Goal: Task Accomplishment & Management: Manage account settings

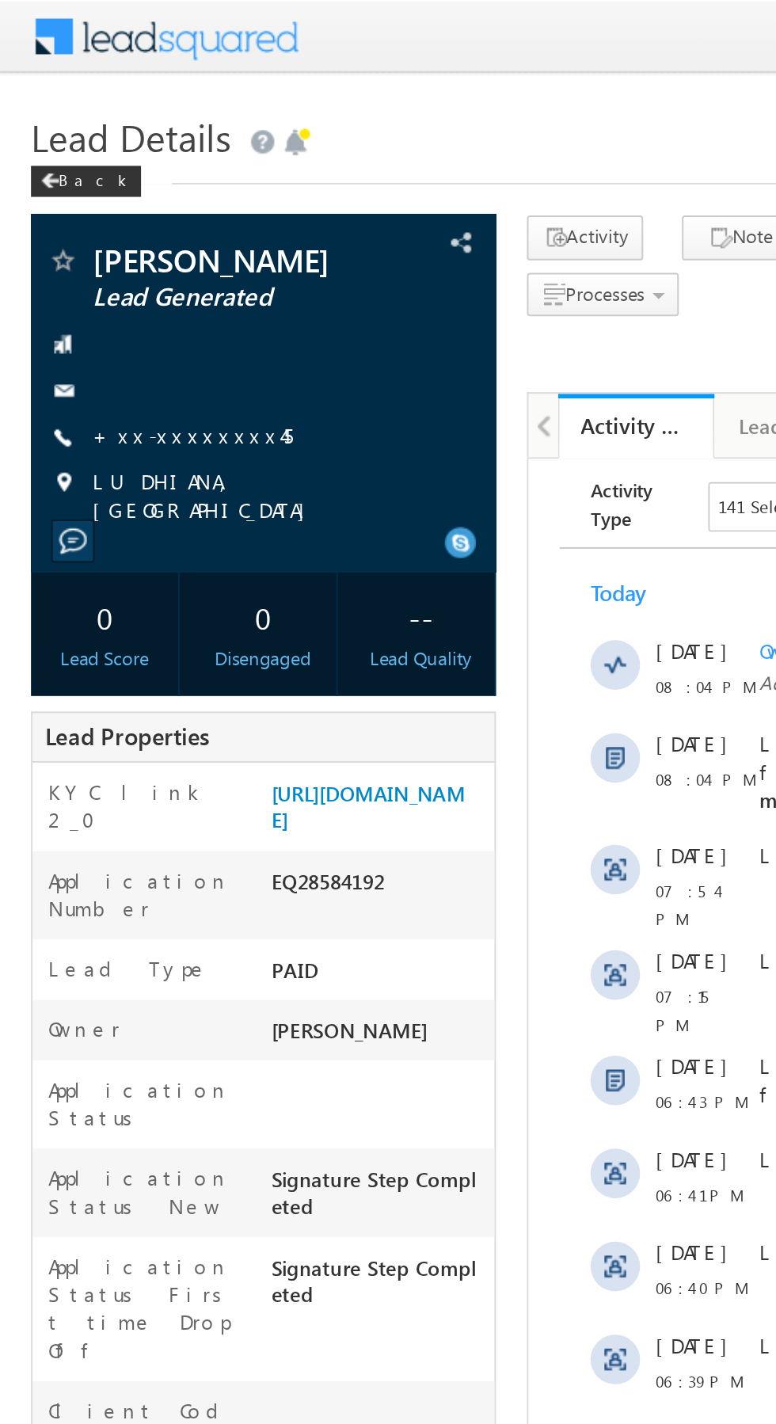
click at [98, 225] on link "+xx-xxxxxxxx45" at bounding box center [99, 221] width 102 height 13
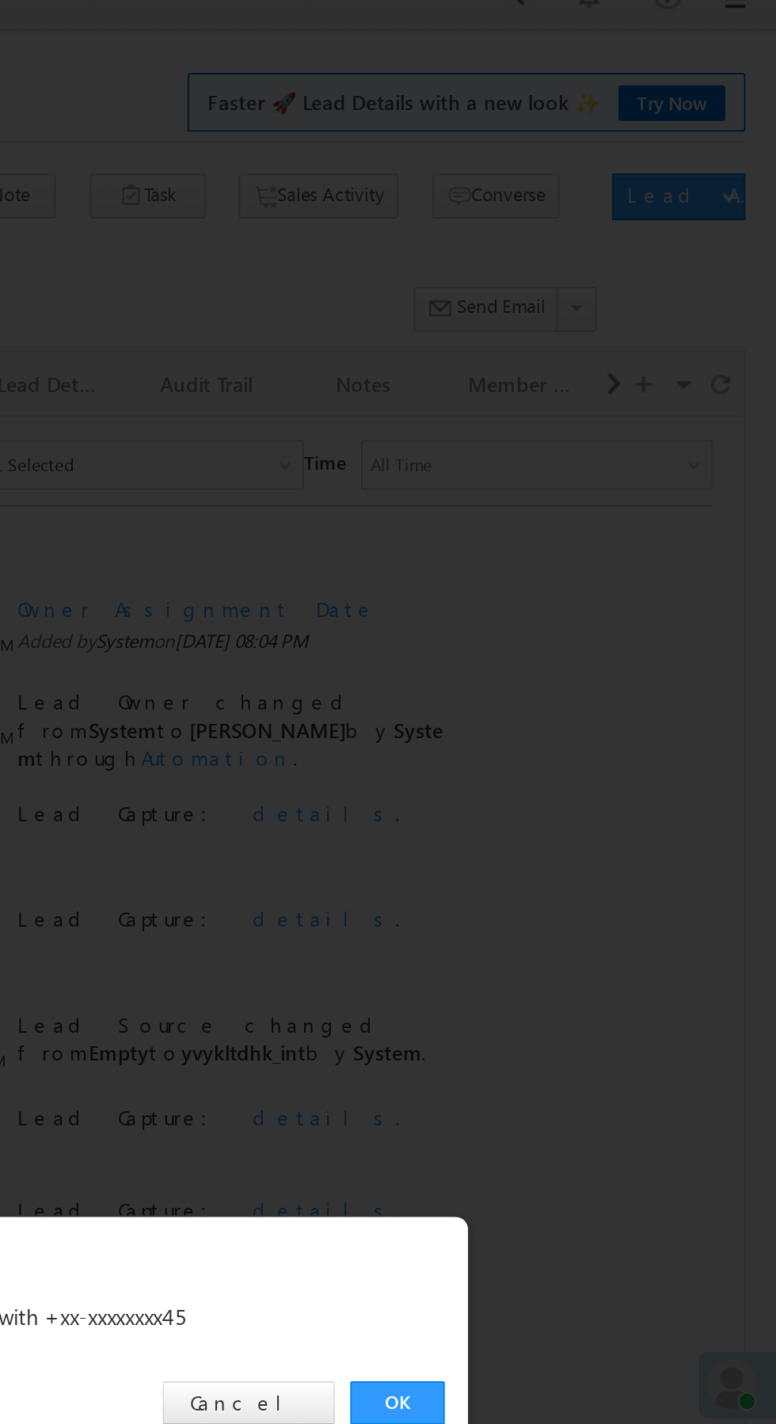
click at [592, 740] on link "OK" at bounding box center [582, 738] width 48 height 22
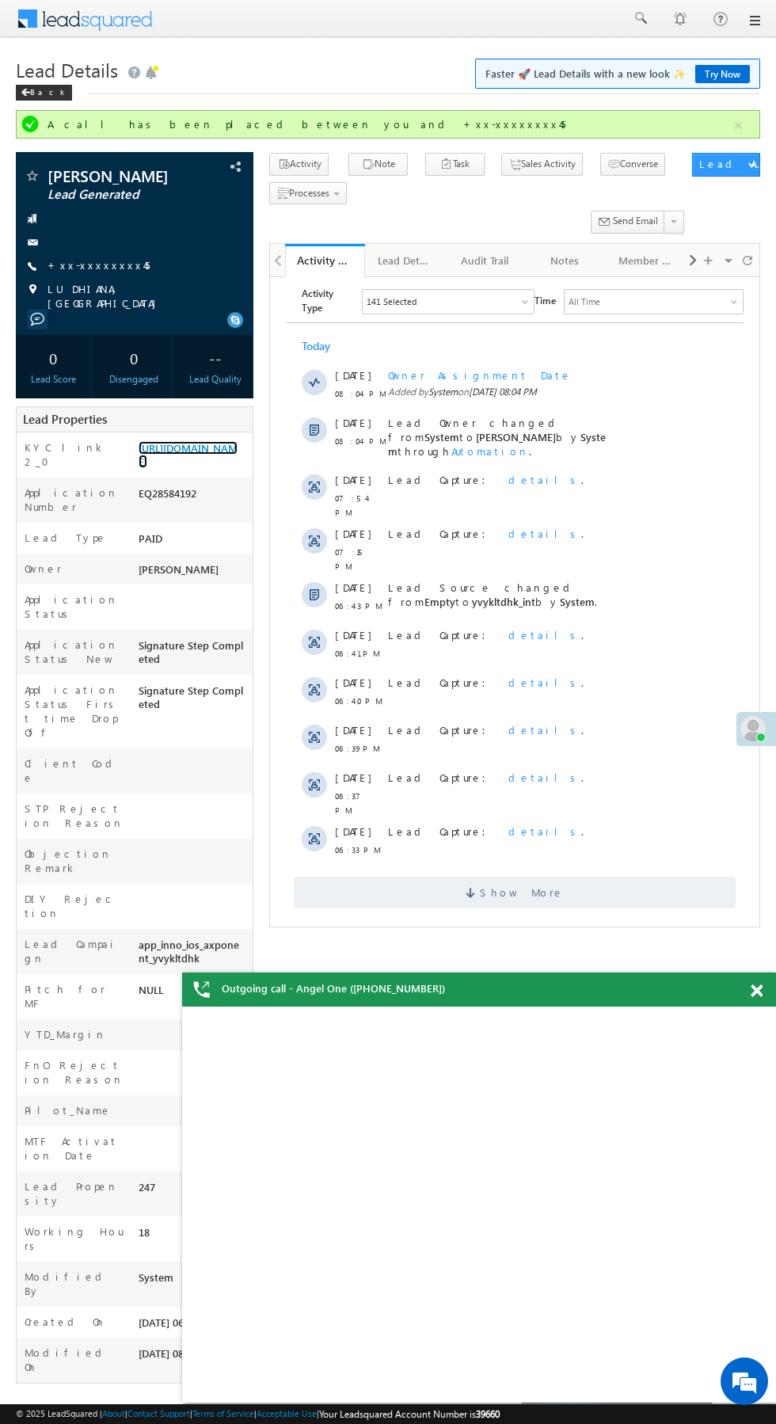
click at [189, 468] on link "https://angelbroking1-pk3em7sa.customui-test.leadsquared.com?leadId=c5b196de-c2…" at bounding box center [188, 454] width 99 height 27
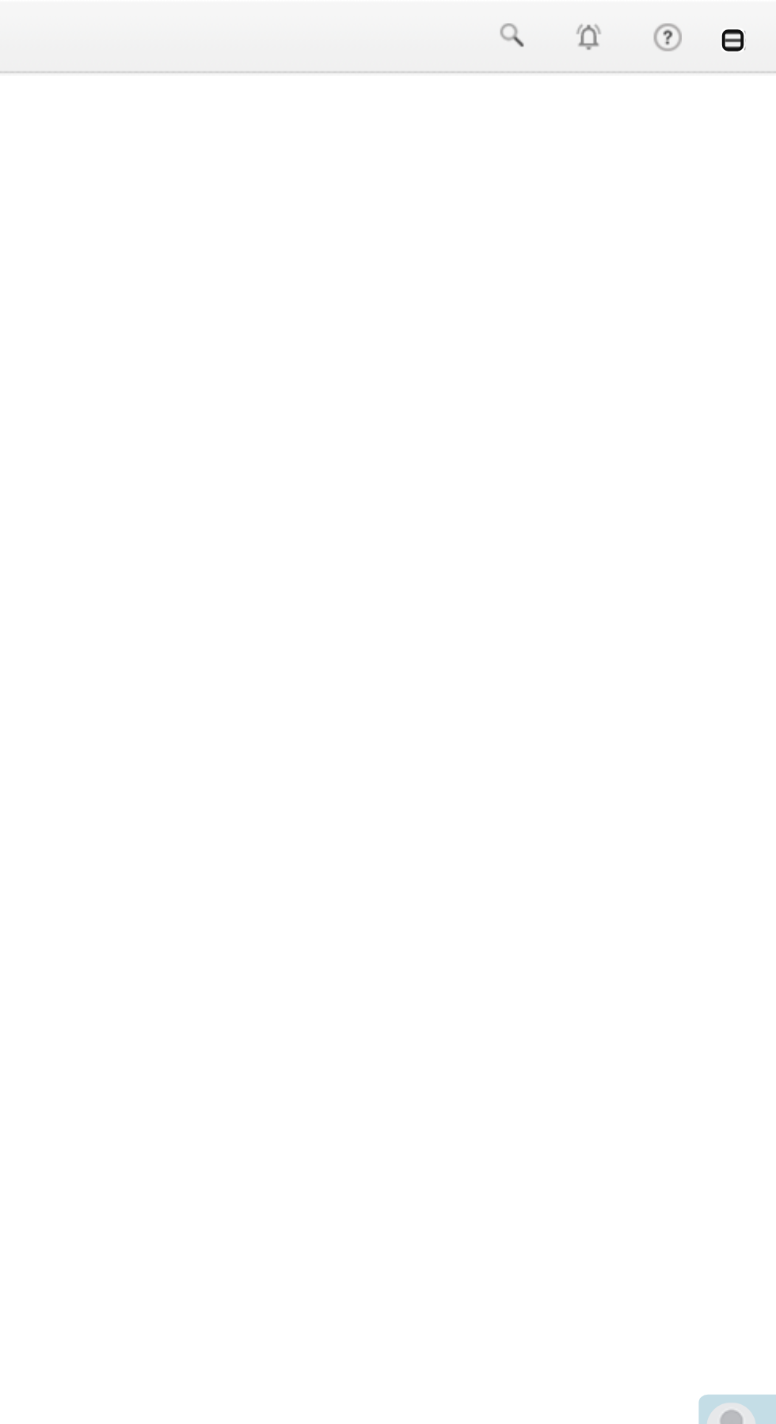
click at [752, 18] on link at bounding box center [754, 20] width 13 height 13
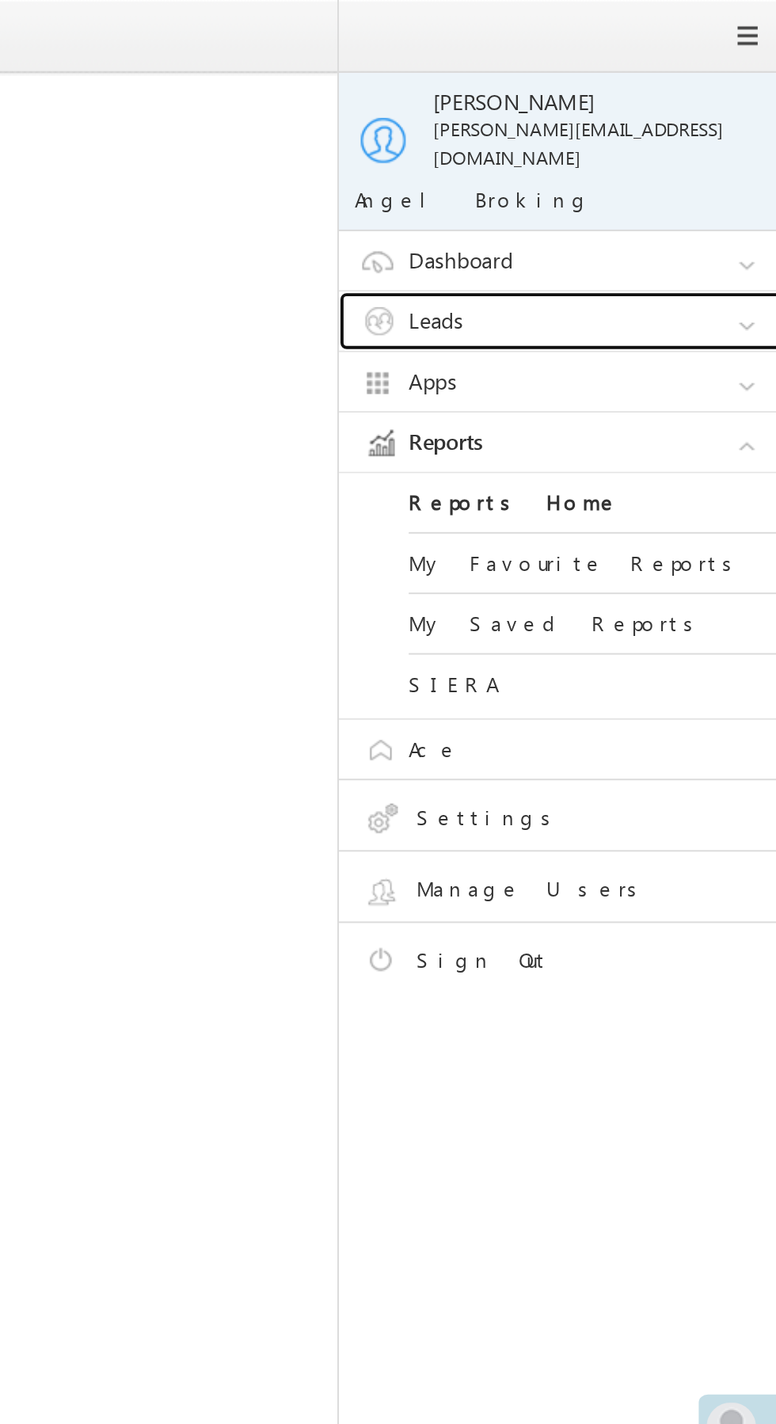
click at [597, 149] on link "Leads" at bounding box center [672, 164] width 238 height 30
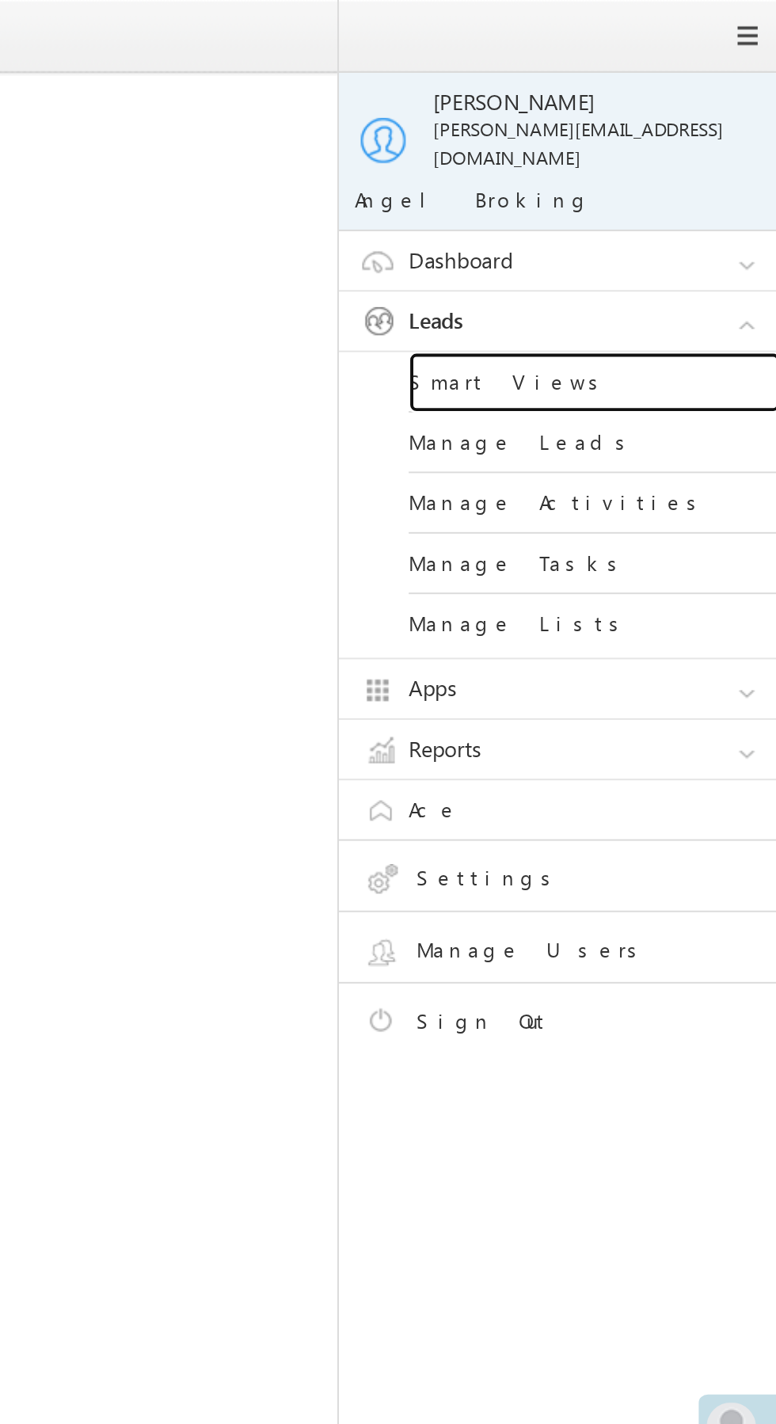
click at [603, 183] on link "Smart Views" at bounding box center [683, 195] width 190 height 31
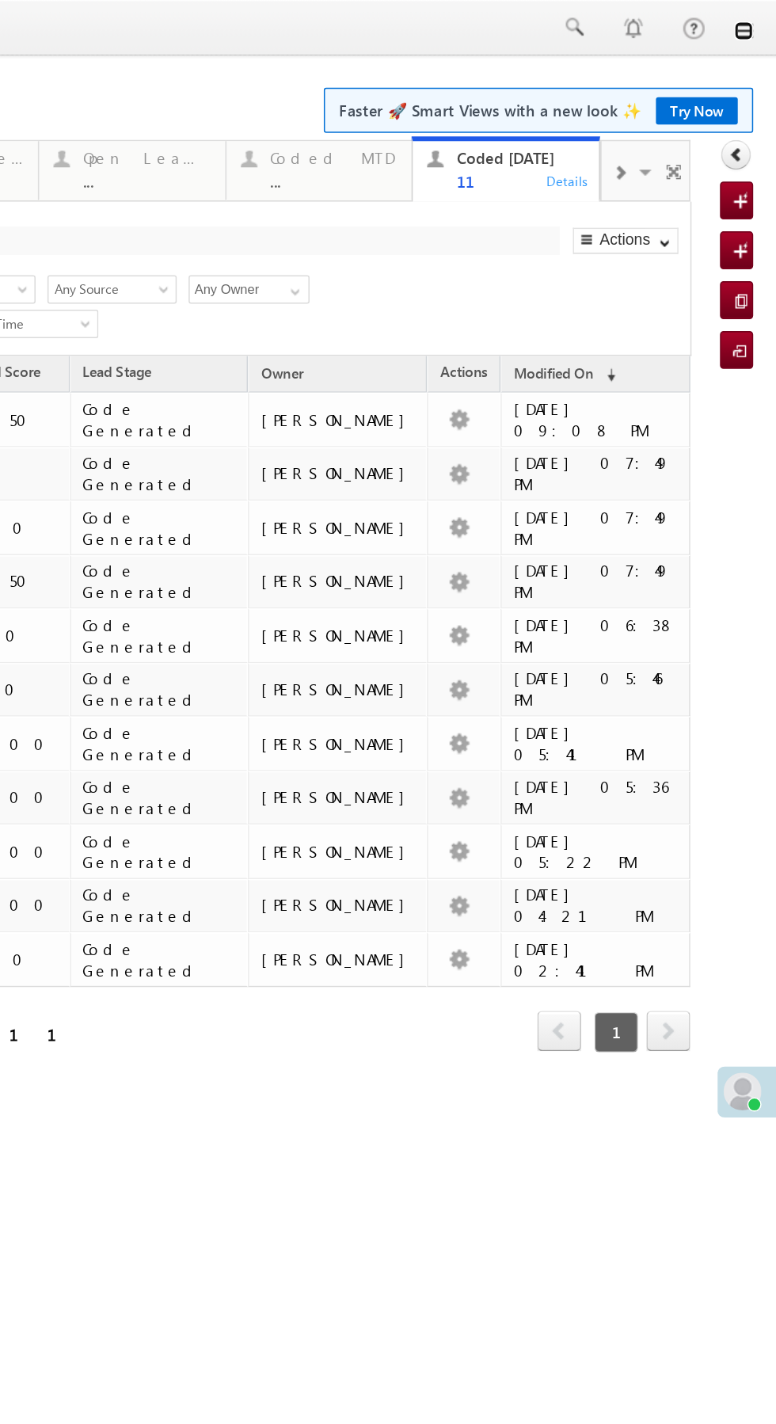
click at [369, 21] on link at bounding box center [369, 20] width 13 height 13
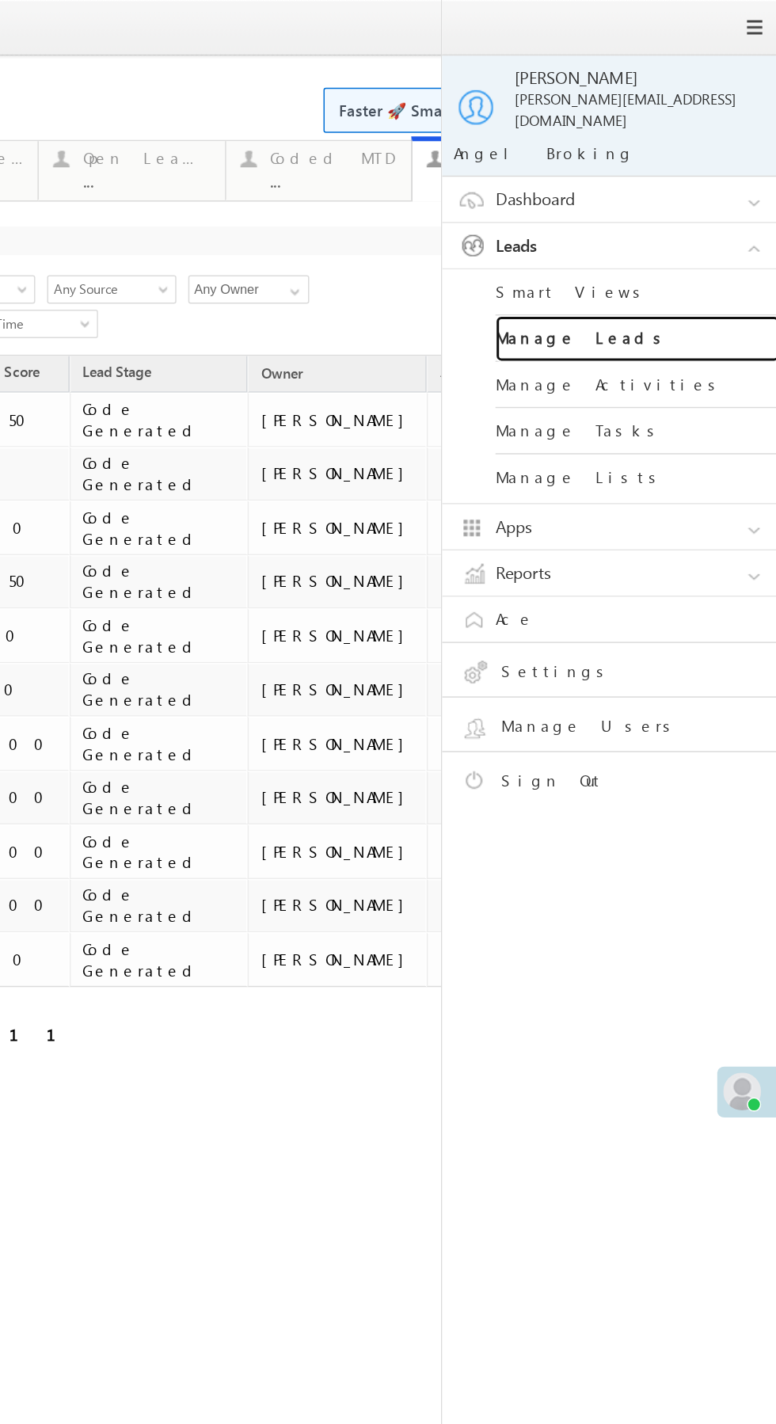
click at [333, 219] on link "Manage Leads" at bounding box center [298, 226] width 190 height 31
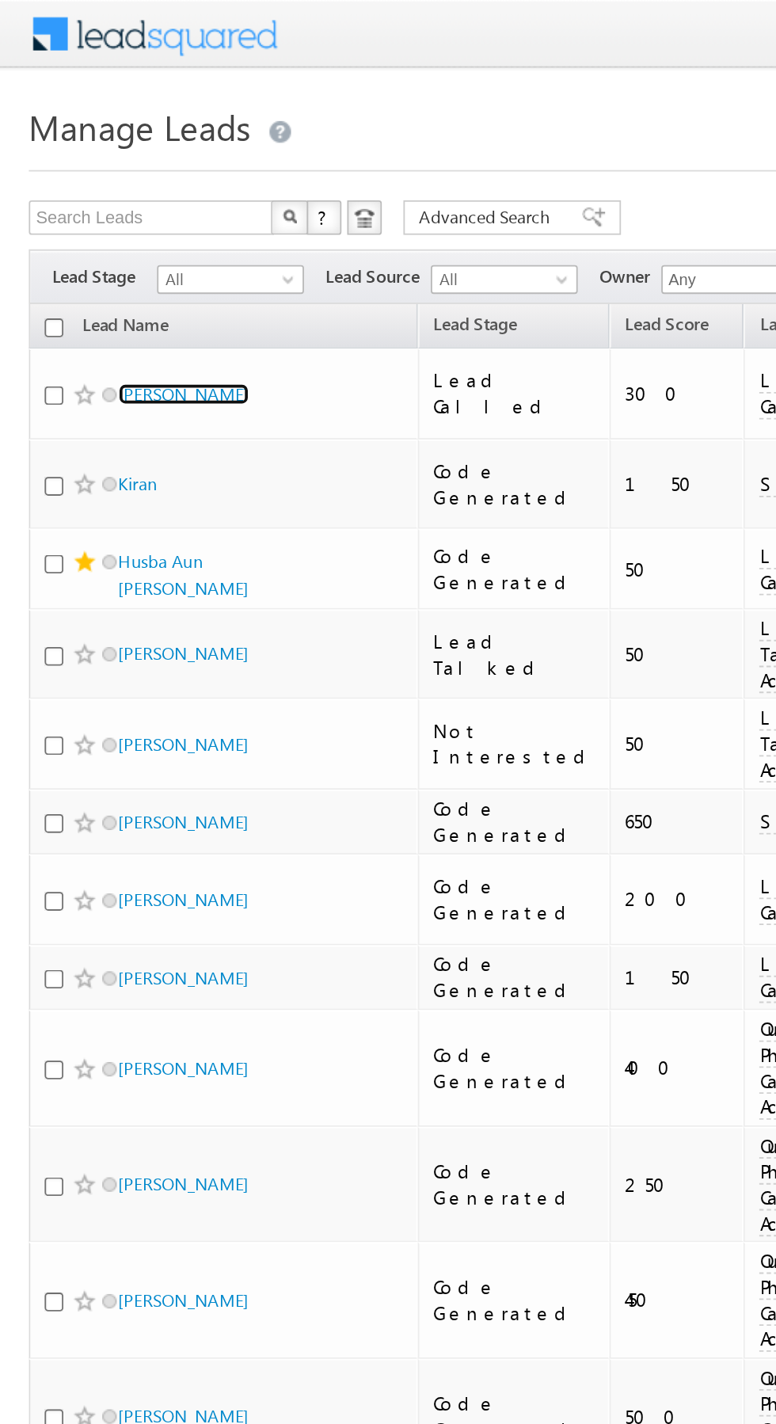
click at [118, 215] on link "TRILOK CHAND AGARWAL" at bounding box center [101, 217] width 72 height 12
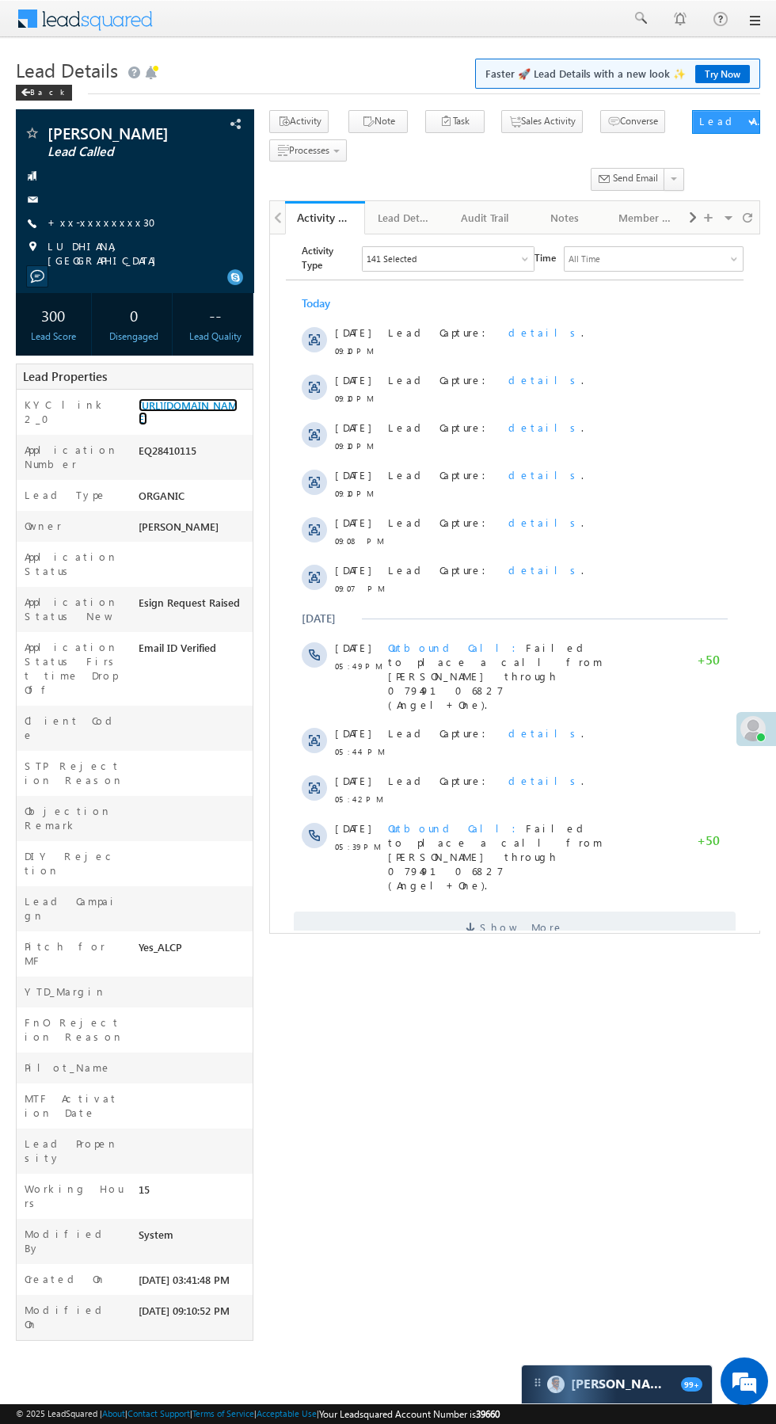
click at [206, 425] on link "[URL][DOMAIN_NAME]" at bounding box center [188, 411] width 99 height 27
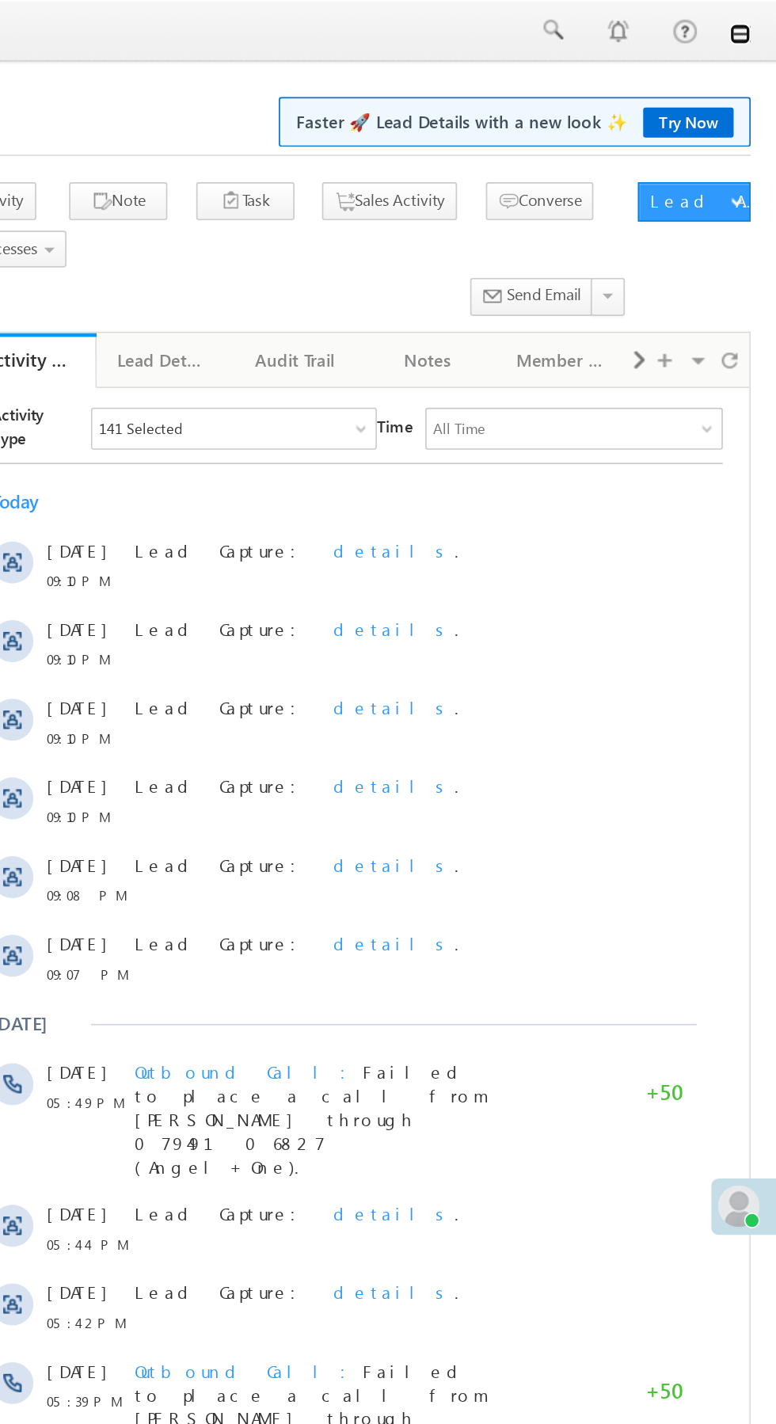
click at [753, 25] on link at bounding box center [754, 20] width 13 height 13
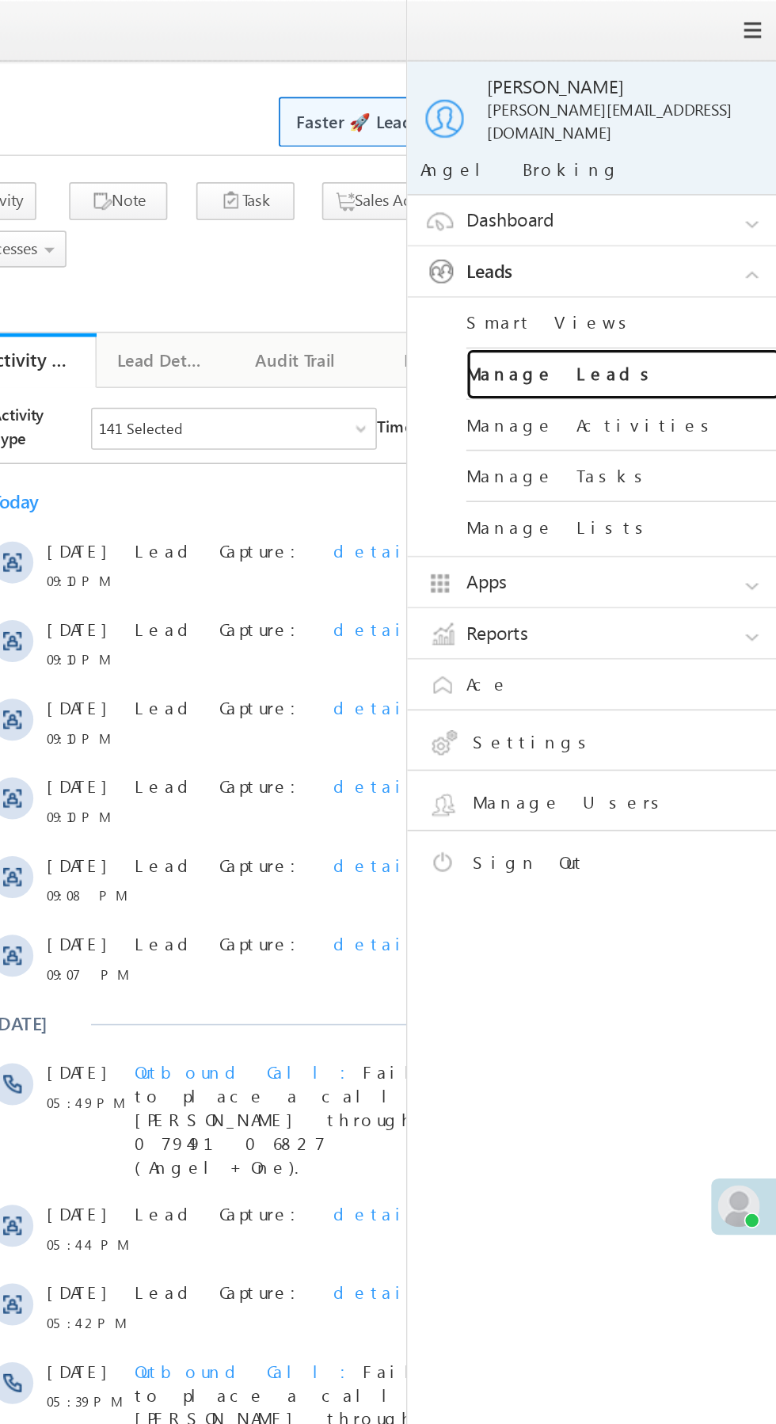
click at [727, 215] on link "Manage Leads" at bounding box center [683, 226] width 190 height 31
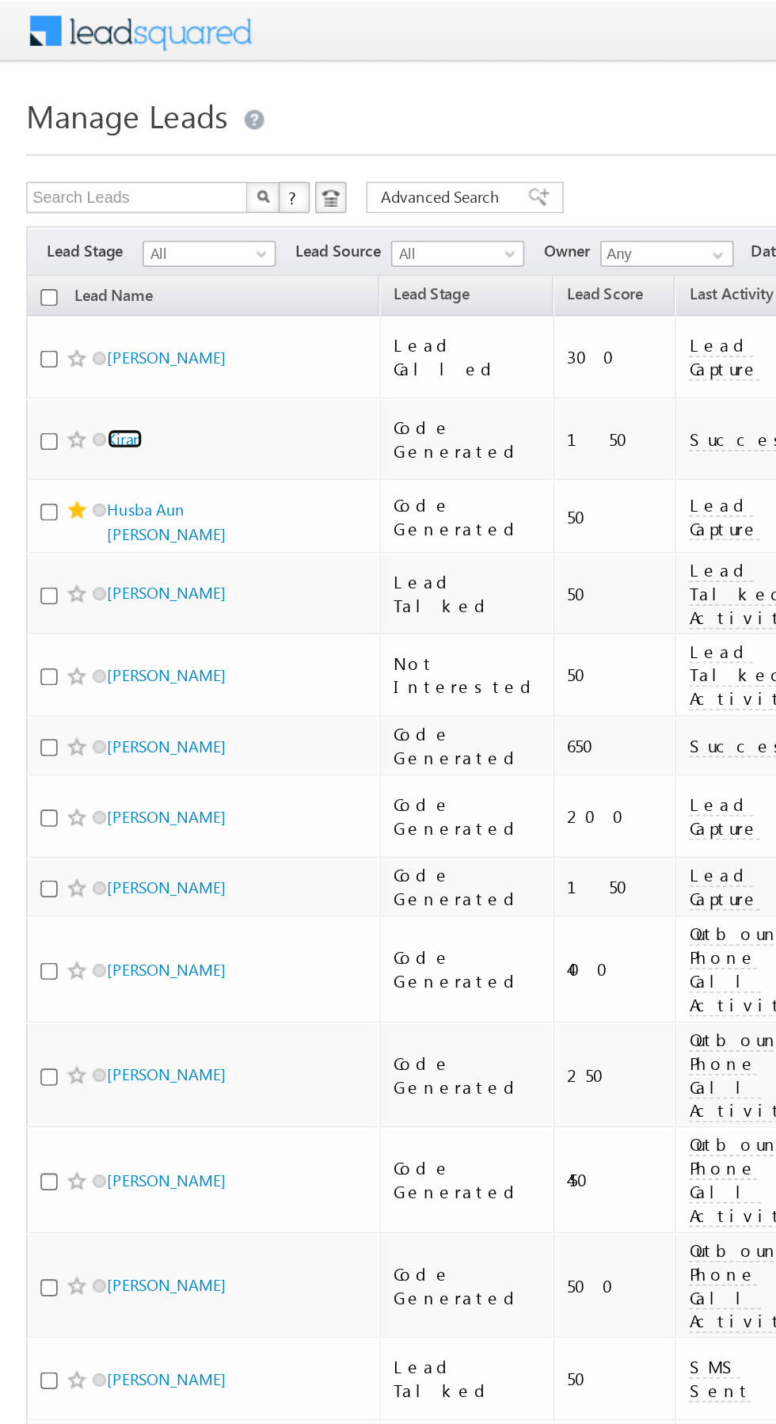
click at [80, 260] on link "Kiran" at bounding box center [75, 266] width 21 height 12
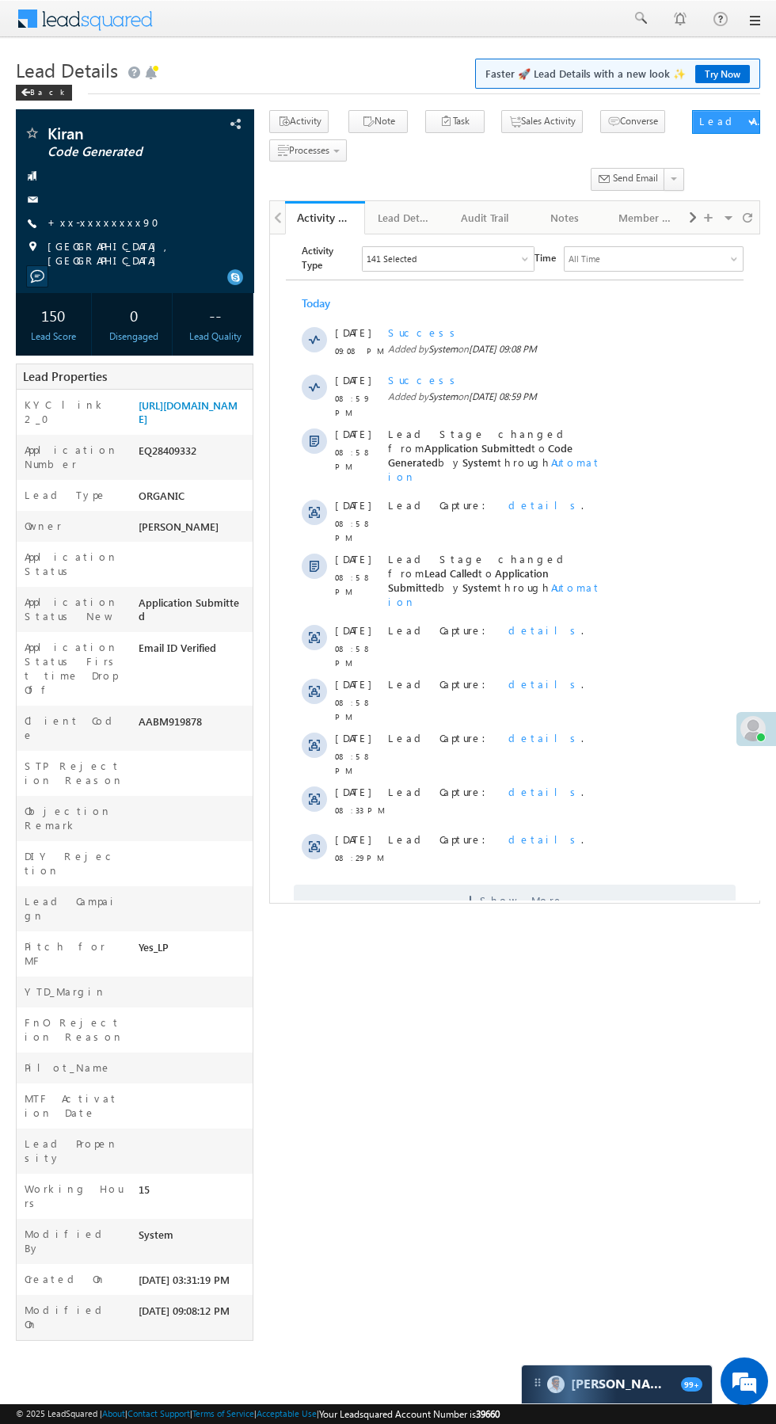
click at [595, 884] on span "Show More" at bounding box center [515, 900] width 442 height 32
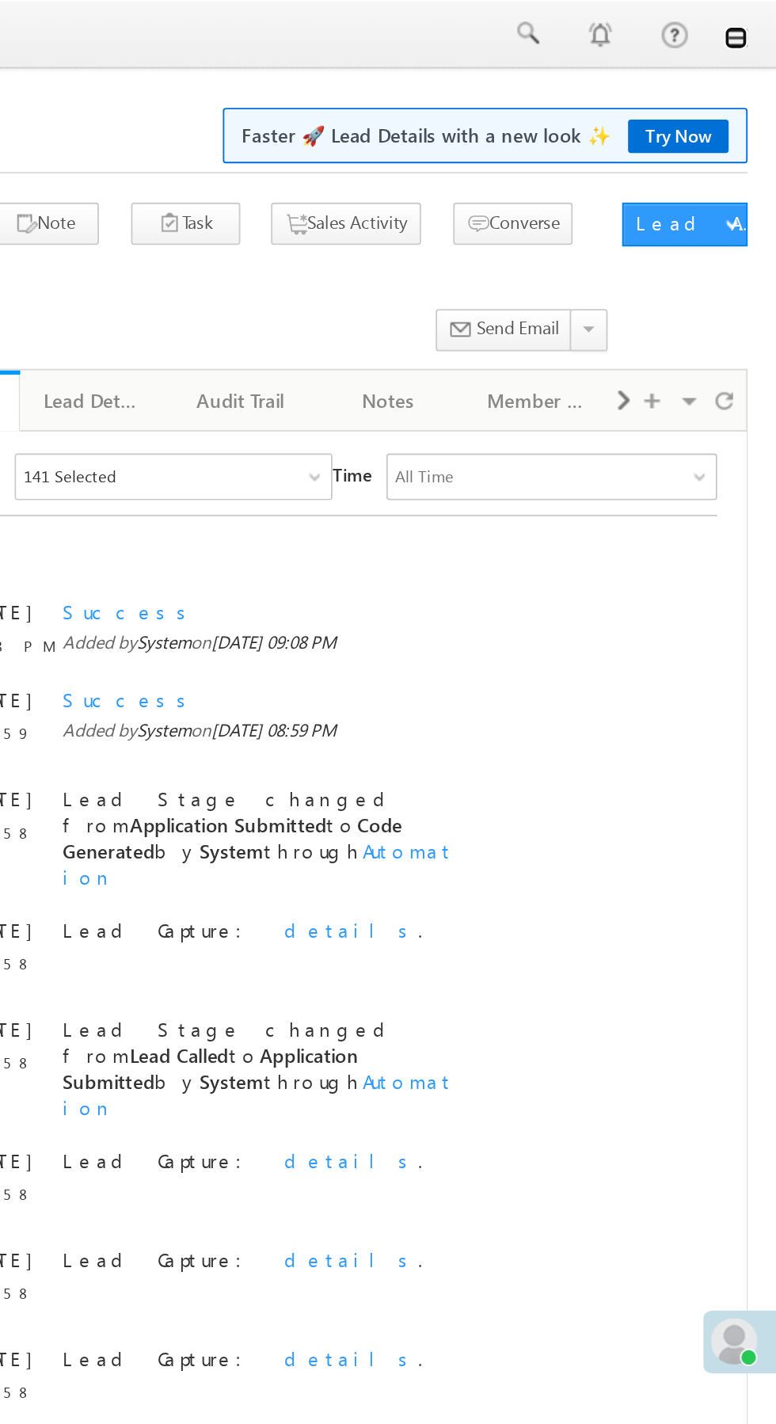
click at [752, 17] on link at bounding box center [754, 20] width 13 height 13
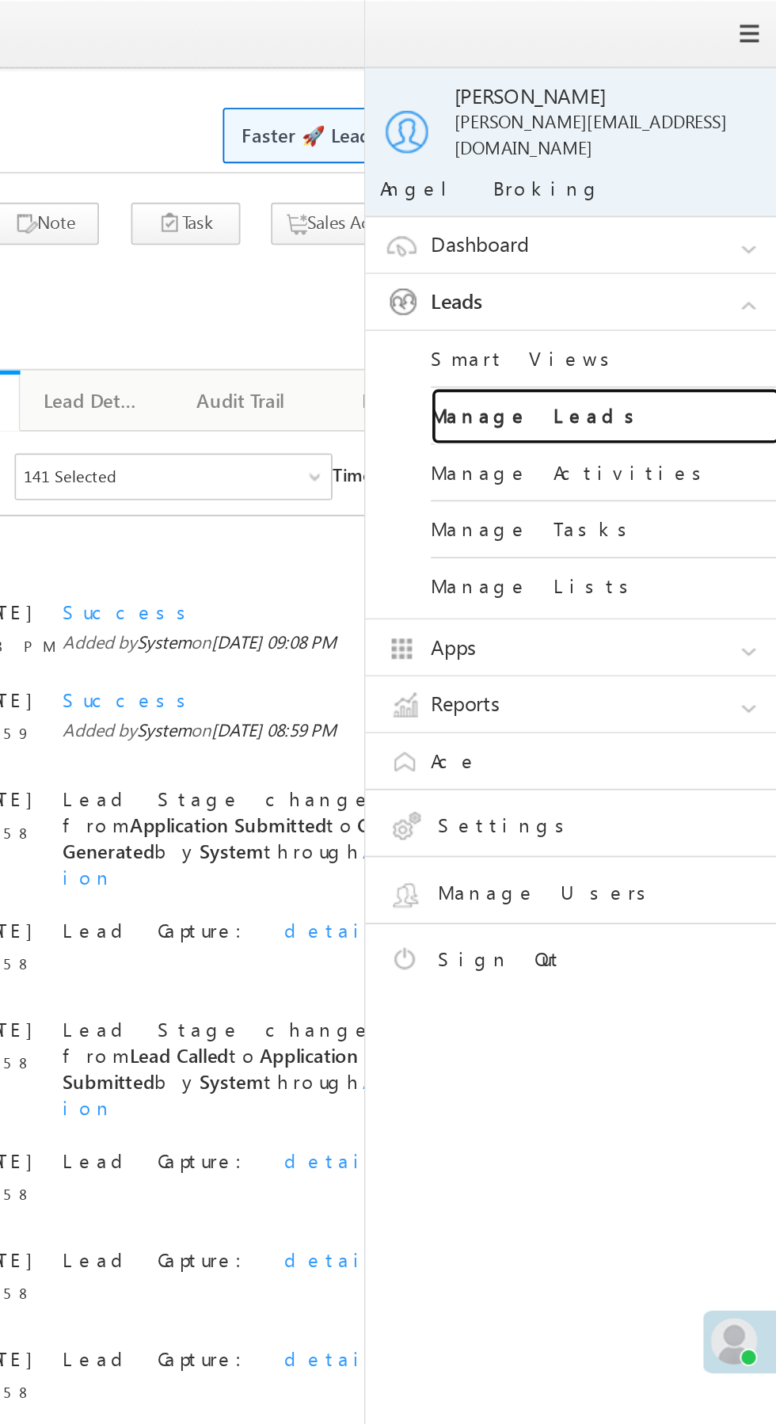
click at [717, 219] on link "Manage Leads" at bounding box center [683, 226] width 190 height 31
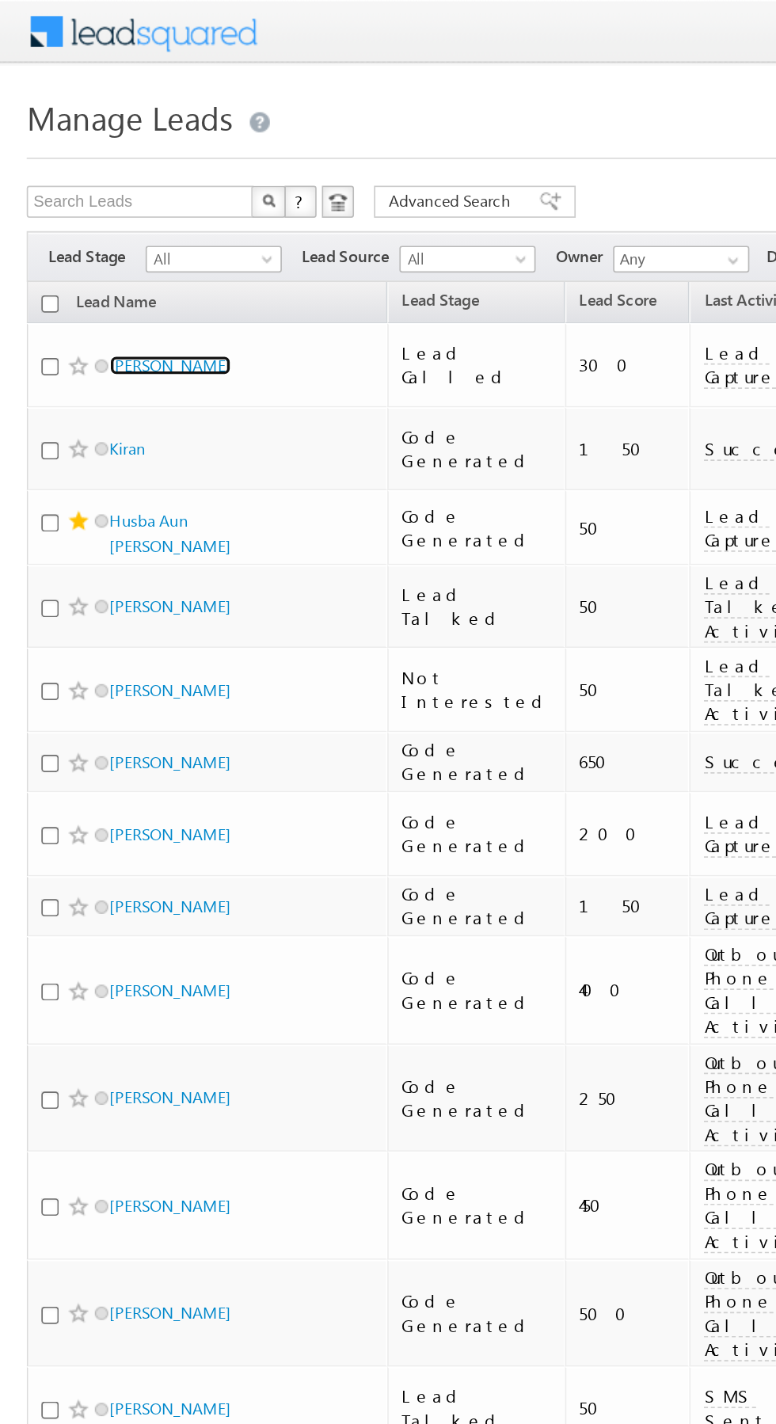
click at [105, 211] on link "[PERSON_NAME]" at bounding box center [101, 217] width 72 height 12
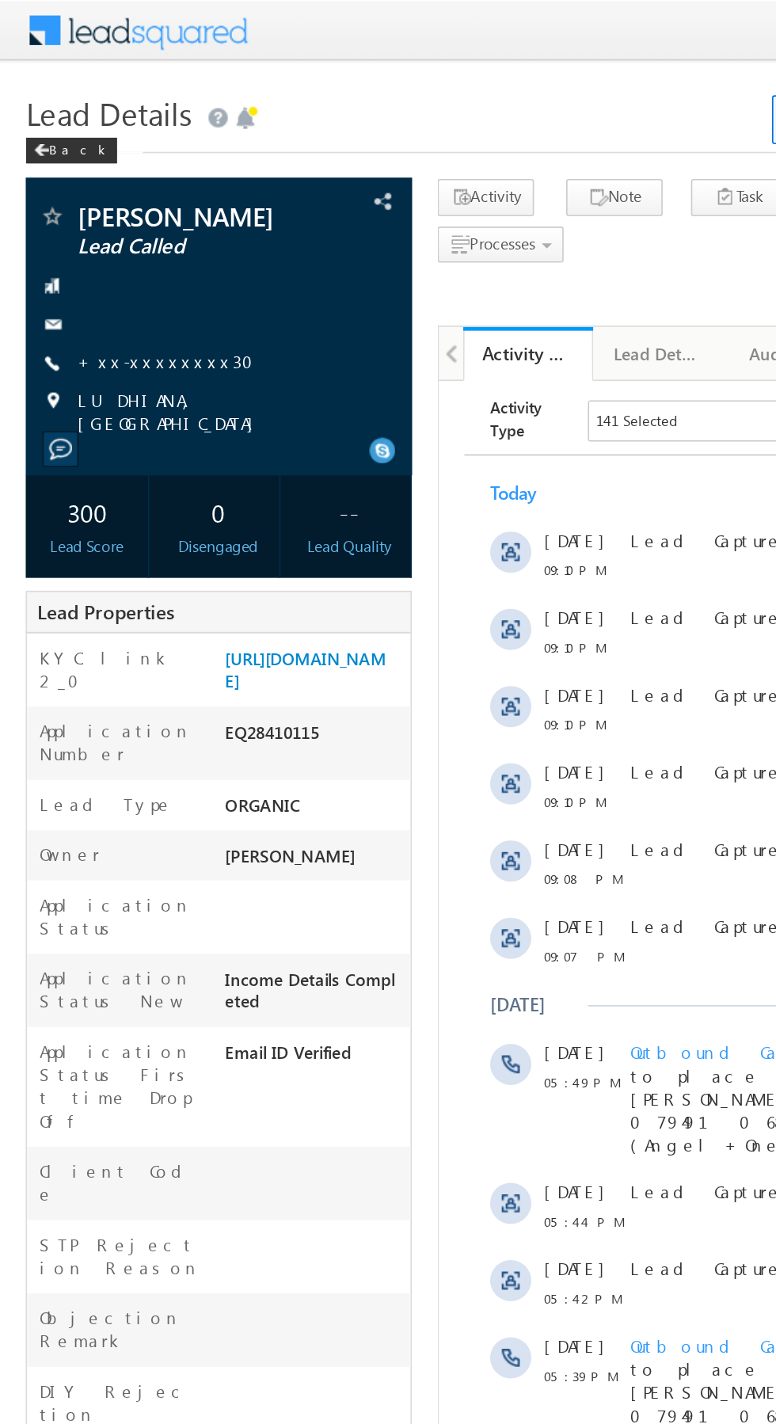
click at [105, 229] on link "+xx-xxxxxxxx30" at bounding box center [107, 221] width 118 height 13
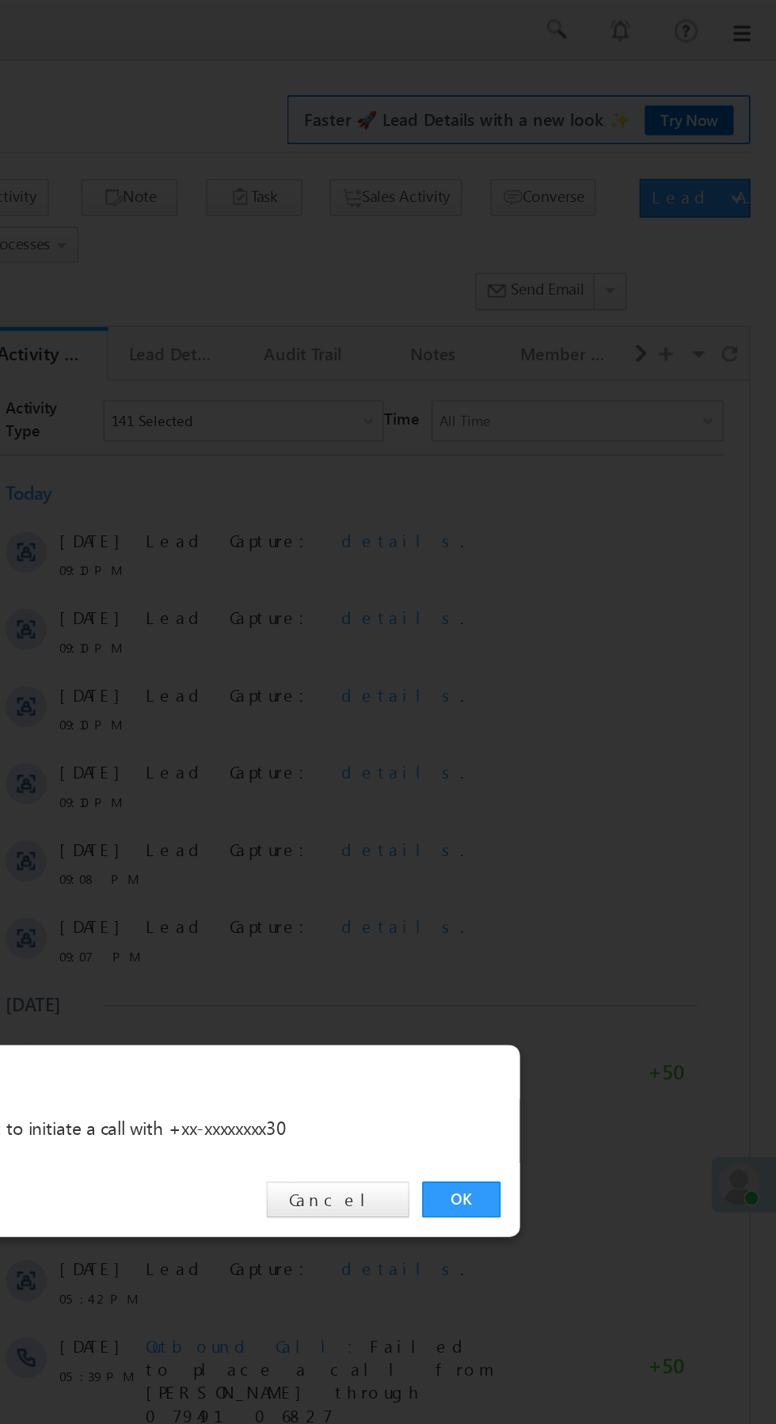
click at [584, 750] on div "OK Cancel" at bounding box center [396, 738] width 443 height 45
click at [578, 748] on link "OK" at bounding box center [582, 738] width 48 height 22
